Goal: Transaction & Acquisition: Book appointment/travel/reservation

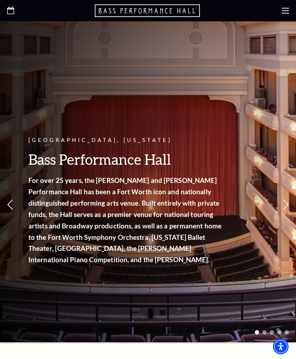
click at [282, 17] on div at bounding box center [148, 10] width 296 height 21
click at [288, 13] on use at bounding box center [285, 11] width 7 height 6
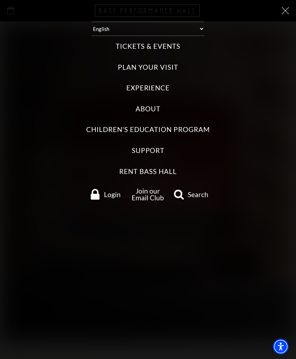
click at [147, 44] on label "Tickets & Events" at bounding box center [148, 47] width 64 height 10
click at [0, 0] on Events "Tickets & Events" at bounding box center [0, 0] width 0 height 0
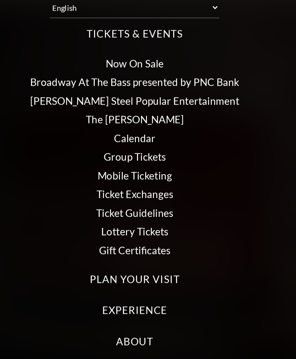
click at [99, 74] on link "Broadway At The Bass presented by PNC Bank" at bounding box center [149, 78] width 140 height 8
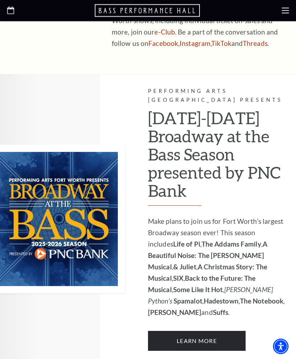
scroll to position [413, 0]
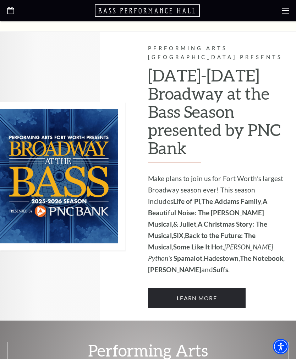
click at [220, 288] on link "Learn More" at bounding box center [197, 298] width 98 height 20
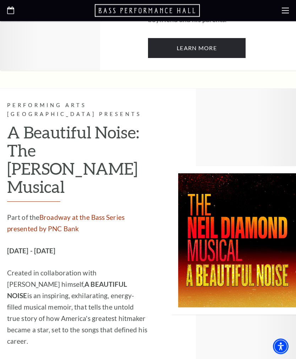
scroll to position [1469, 0]
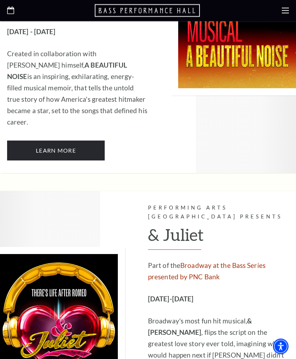
scroll to position [1730, 0]
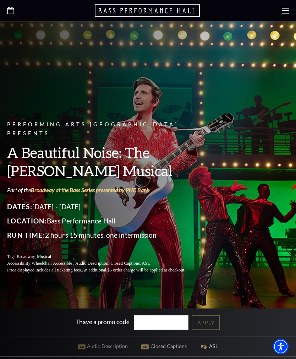
click at [280, 16] on div at bounding box center [148, 10] width 296 height 21
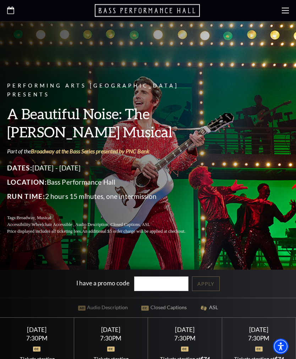
scroll to position [39, 0]
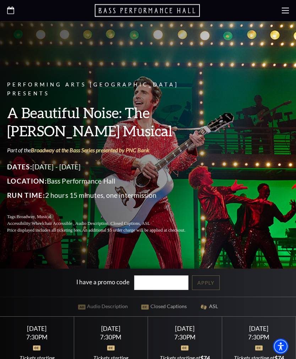
click at [11, 7] on icon "Open this option" at bounding box center [10, 10] width 7 height 7
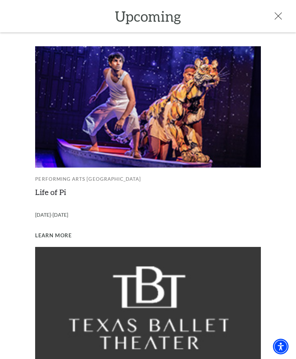
click at [277, 14] on icon at bounding box center [278, 15] width 7 height 7
